Goal: Information Seeking & Learning: Learn about a topic

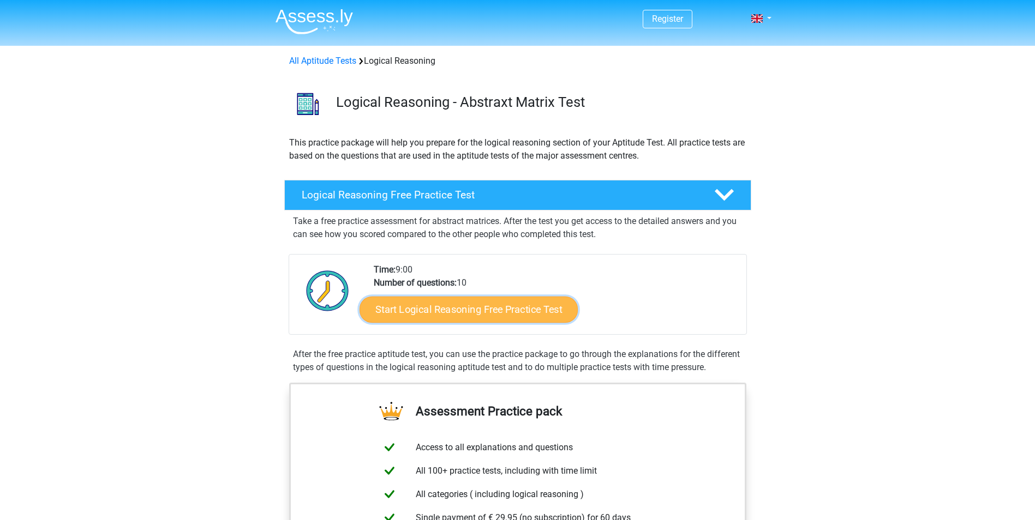
click at [508, 311] on link "Start Logical Reasoning Free Practice Test" at bounding box center [468, 309] width 218 height 26
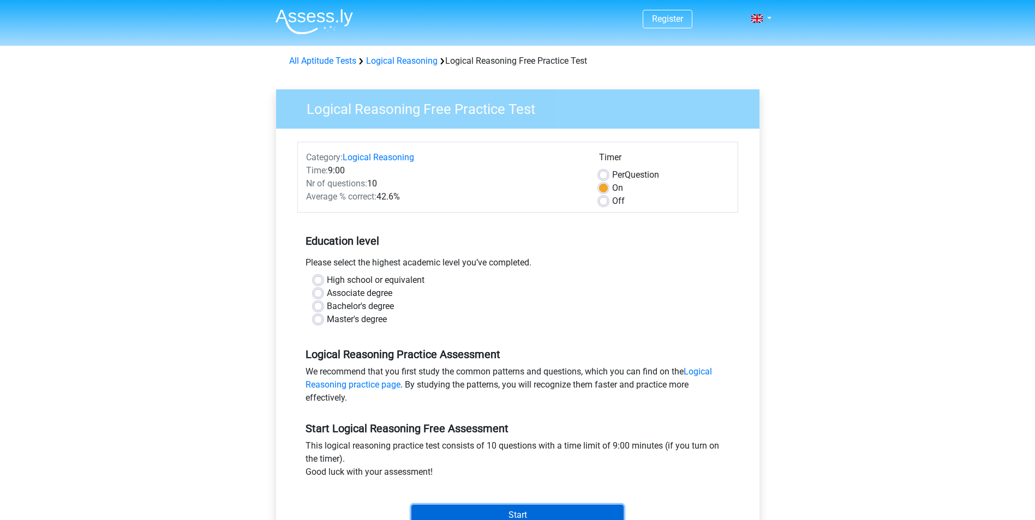
click at [525, 515] on input "Start" at bounding box center [517, 515] width 212 height 21
drag, startPoint x: 556, startPoint y: 288, endPoint x: 534, endPoint y: 286, distance: 22.4
click at [556, 288] on div "Associate degree" at bounding box center [518, 293] width 408 height 13
click at [322, 282] on div "High school or equivalent" at bounding box center [518, 280] width 408 height 13
click at [327, 278] on label "High school or equivalent" at bounding box center [376, 280] width 98 height 13
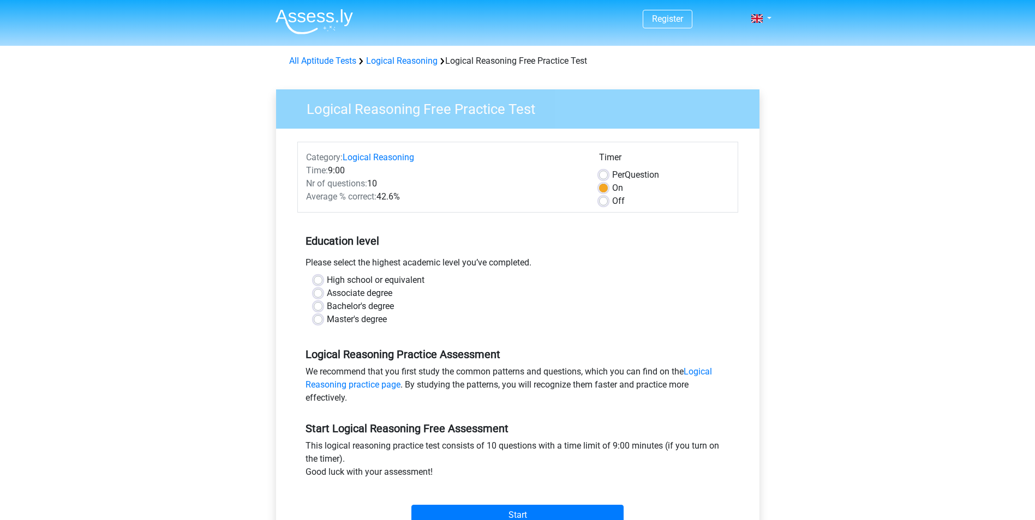
click at [314, 278] on input "High school or equivalent" at bounding box center [318, 279] width 9 height 11
radio input "true"
click at [482, 510] on input "Start" at bounding box center [517, 515] width 212 height 21
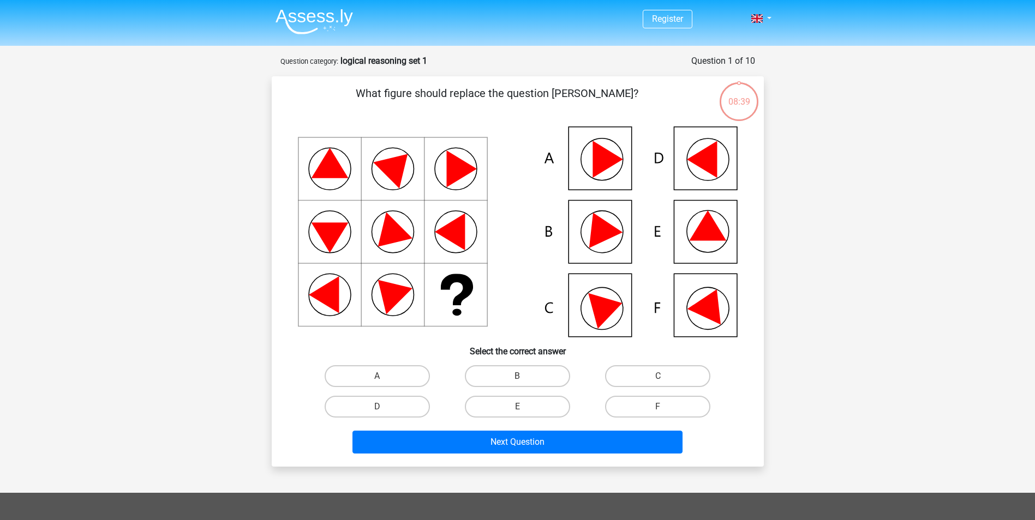
click at [613, 233] on icon at bounding box center [599, 226] width 46 height 43
click at [510, 373] on label "B" at bounding box center [517, 376] width 105 height 22
click at [517, 376] on input "B" at bounding box center [520, 379] width 7 height 7
radio input "true"
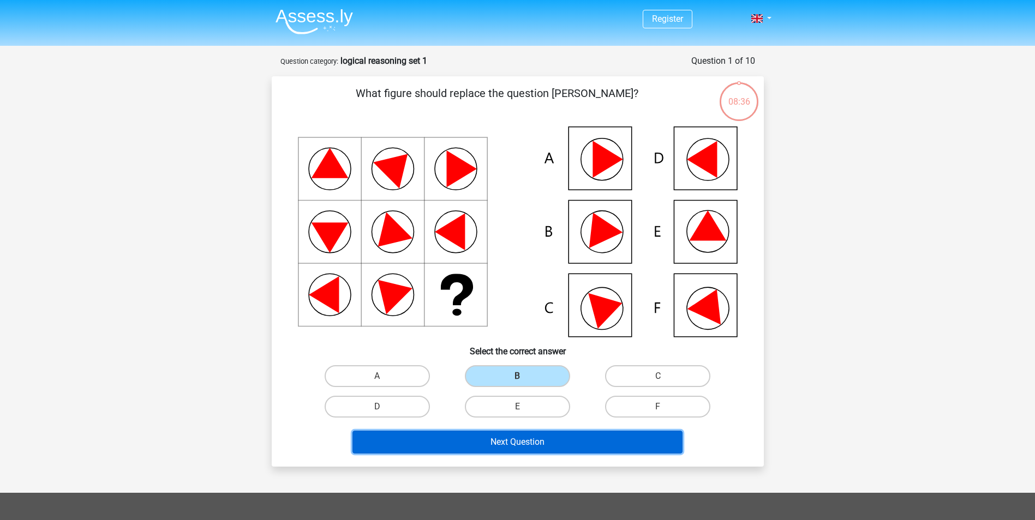
click at [517, 443] on button "Next Question" at bounding box center [517, 442] width 330 height 23
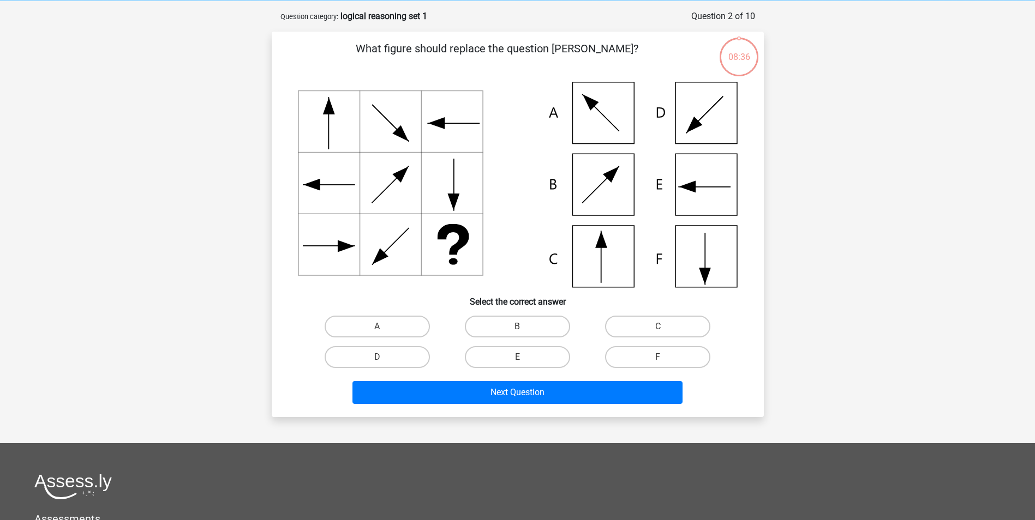
scroll to position [55, 0]
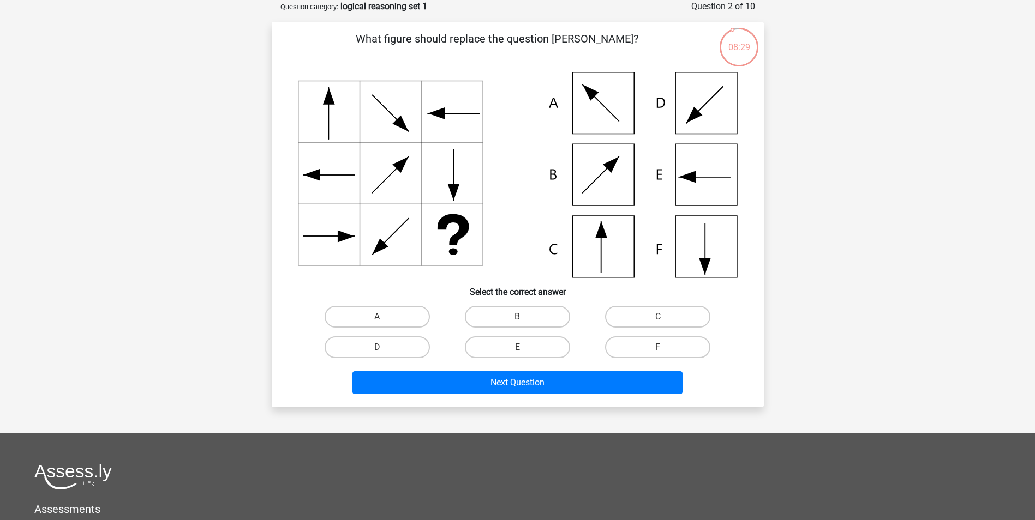
click at [713, 250] on icon at bounding box center [518, 175] width 440 height 206
click at [638, 342] on label "F" at bounding box center [657, 348] width 105 height 22
click at [658, 347] on input "F" at bounding box center [661, 350] width 7 height 7
radio input "true"
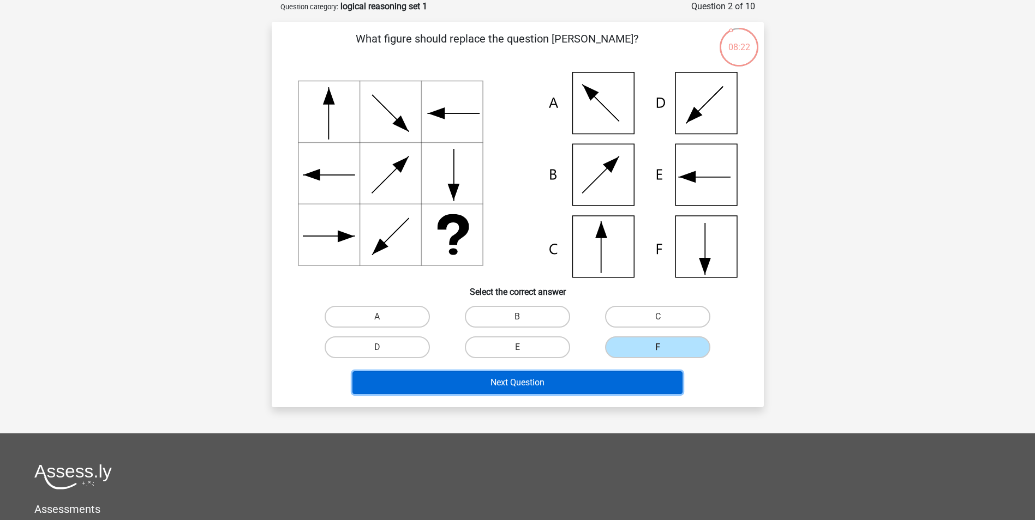
click at [538, 392] on button "Next Question" at bounding box center [517, 382] width 330 height 23
